Goal: Information Seeking & Learning: Learn about a topic

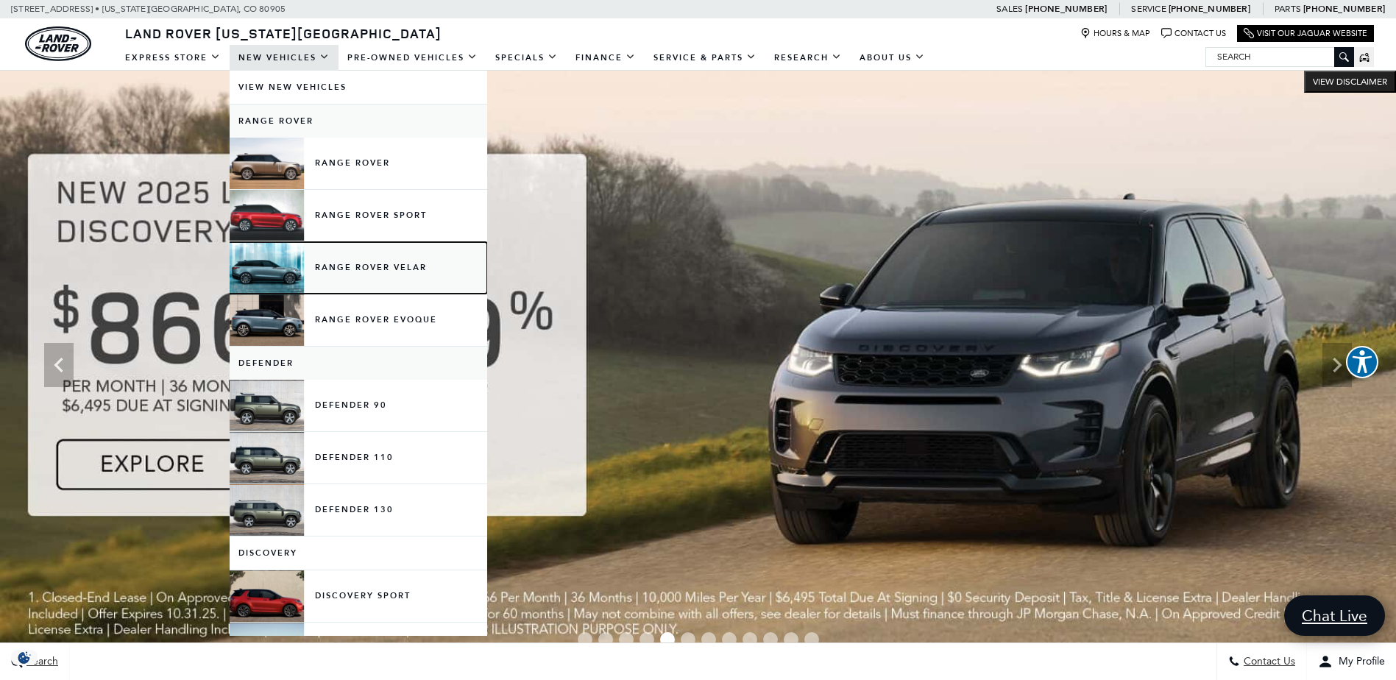
click at [385, 270] on link "Range Rover Velar" at bounding box center [359, 268] width 258 height 52
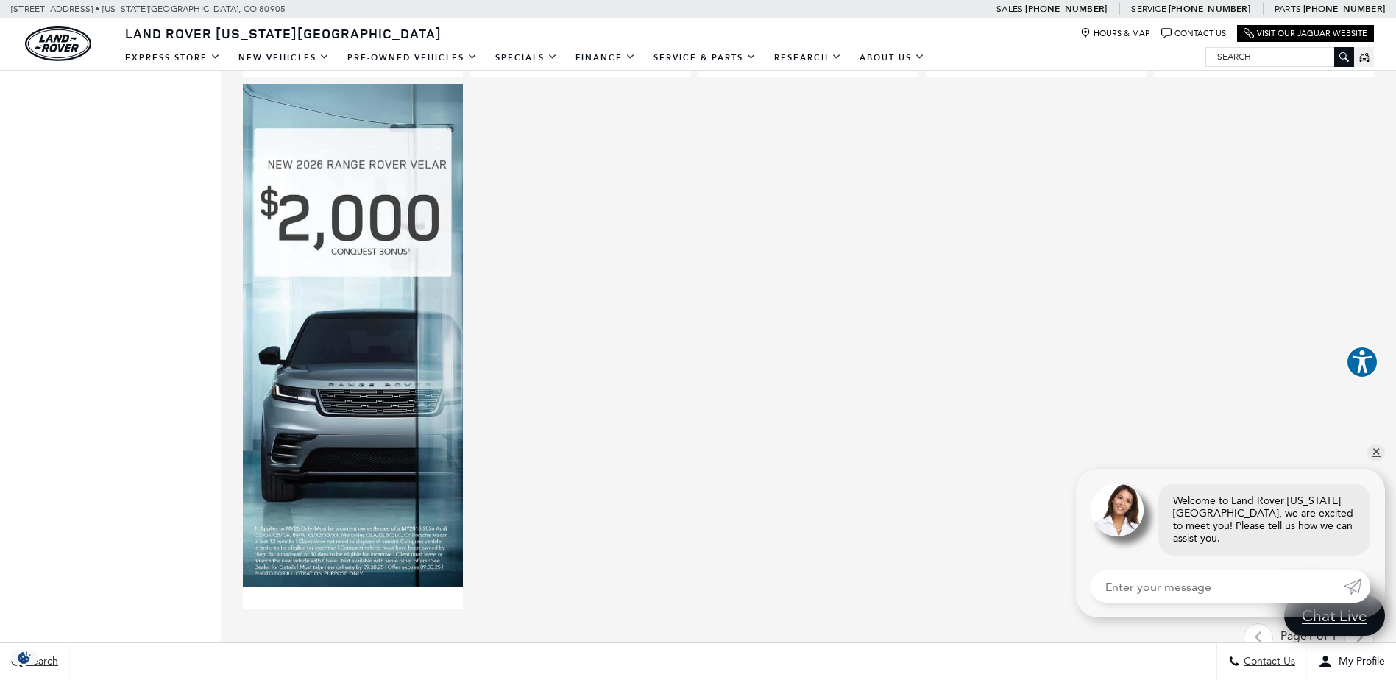
scroll to position [926, 0]
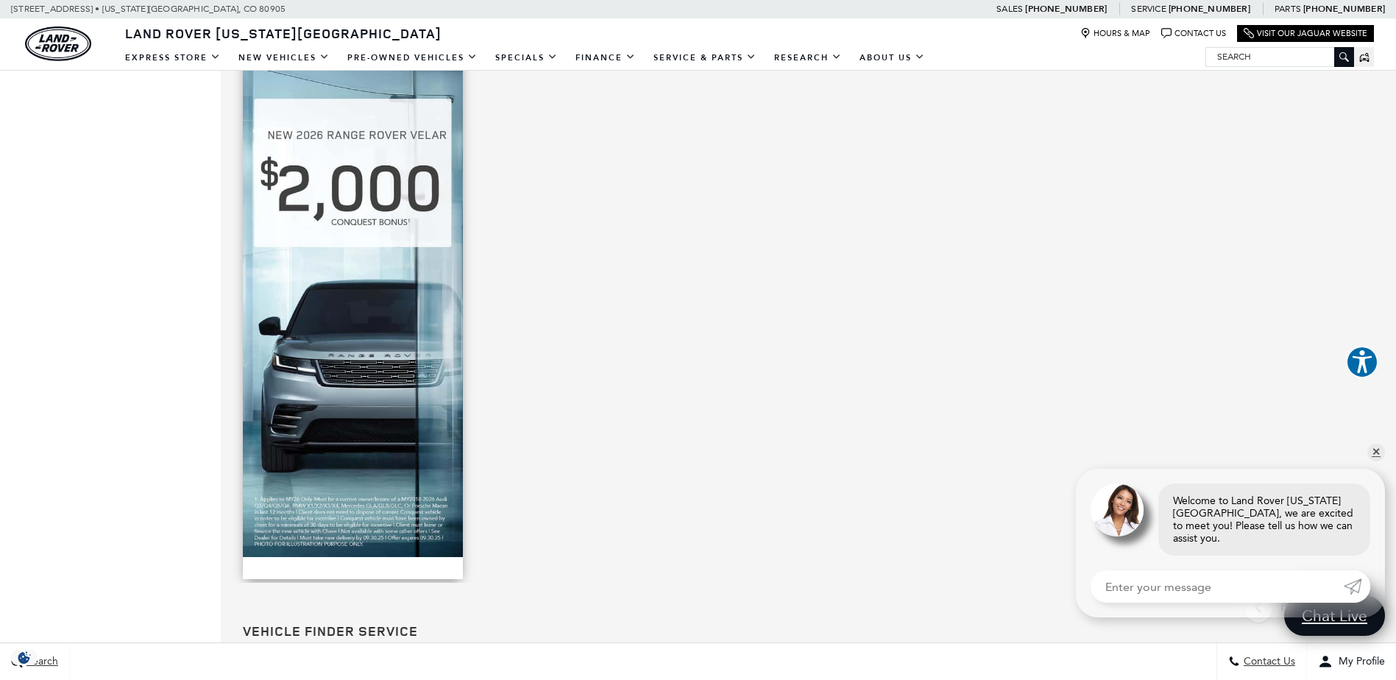
click at [383, 375] on img at bounding box center [353, 305] width 220 height 503
